Goal: Task Accomplishment & Management: Manage account settings

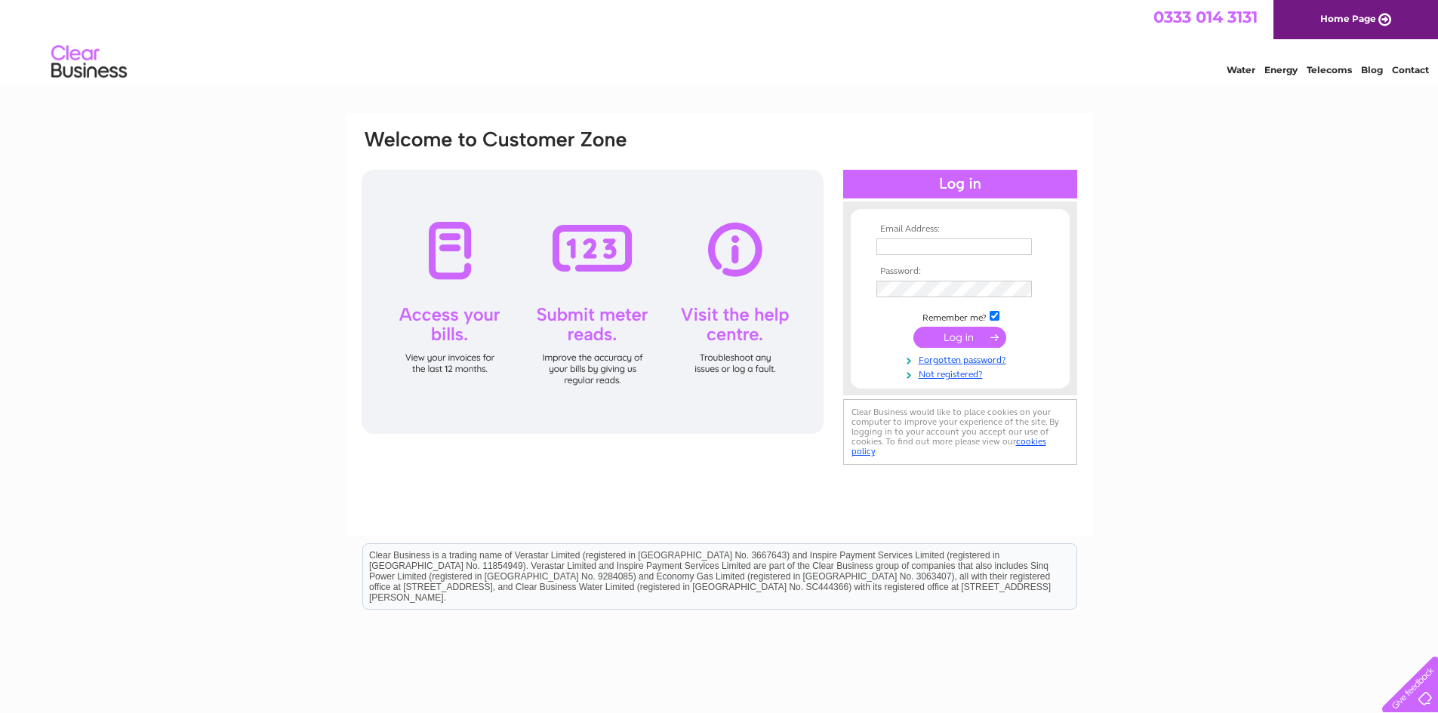
type input "[EMAIL_ADDRESS][DOMAIN_NAME]"
click at [959, 337] on input "submit" at bounding box center [959, 337] width 93 height 21
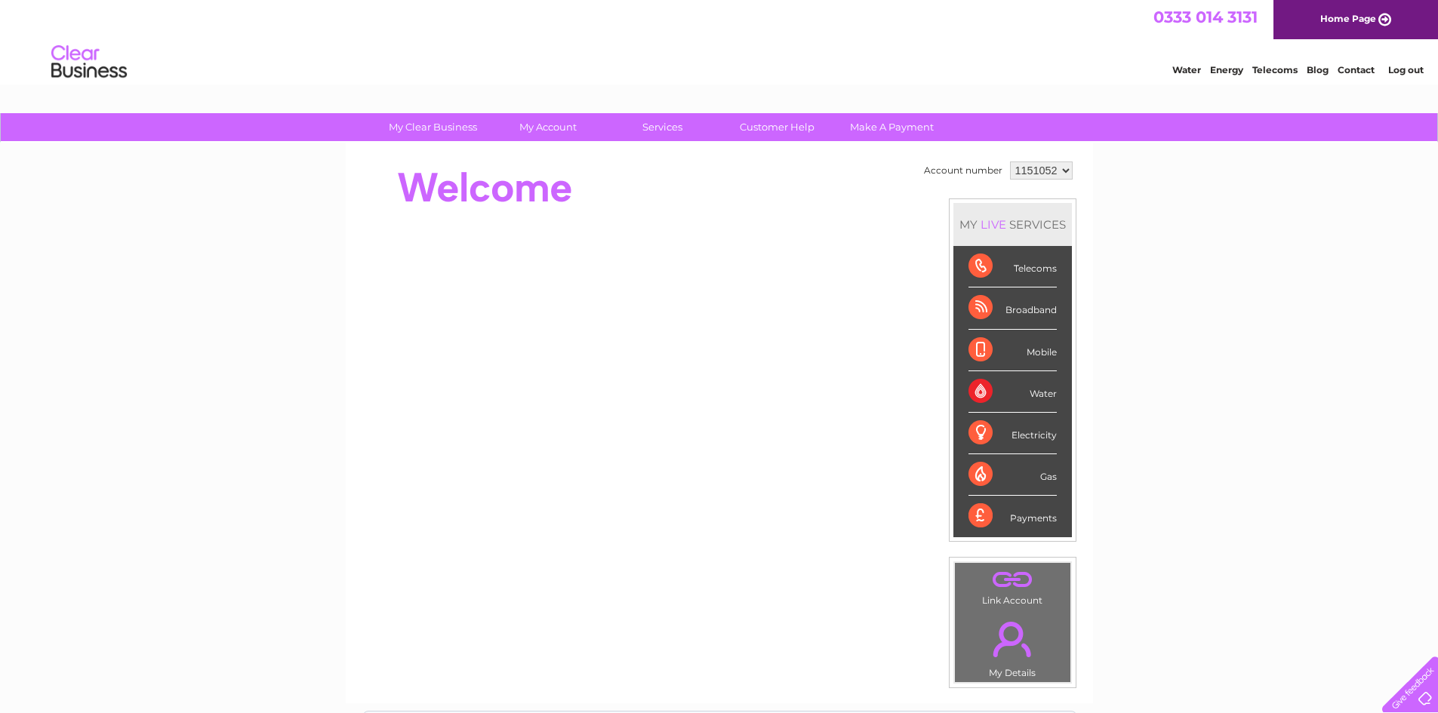
click at [1229, 71] on link "Energy" at bounding box center [1226, 69] width 33 height 11
